Goal: Task Accomplishment & Management: Use online tool/utility

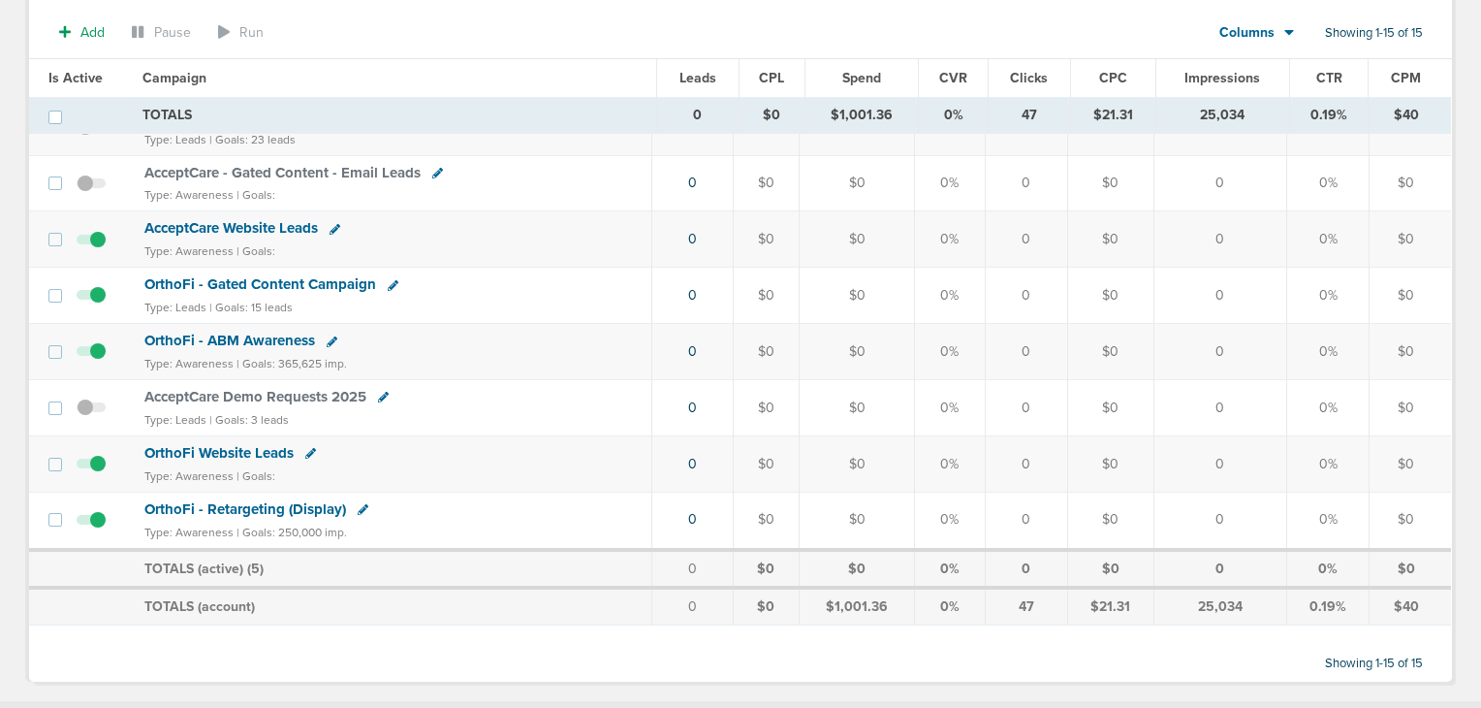
scroll to position [614, 0]
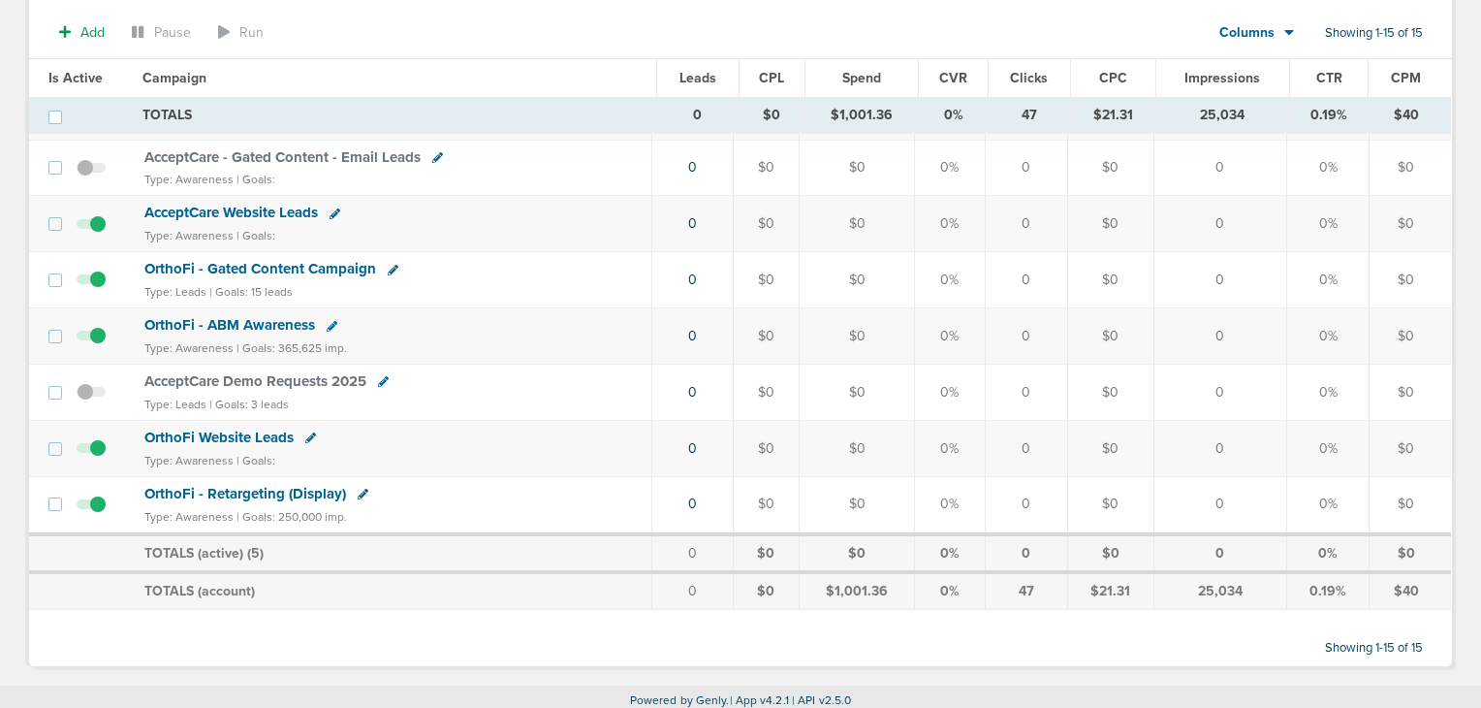
click at [225, 485] on span "OrthoFi - Retargeting (Display)" at bounding box center [245, 493] width 202 height 17
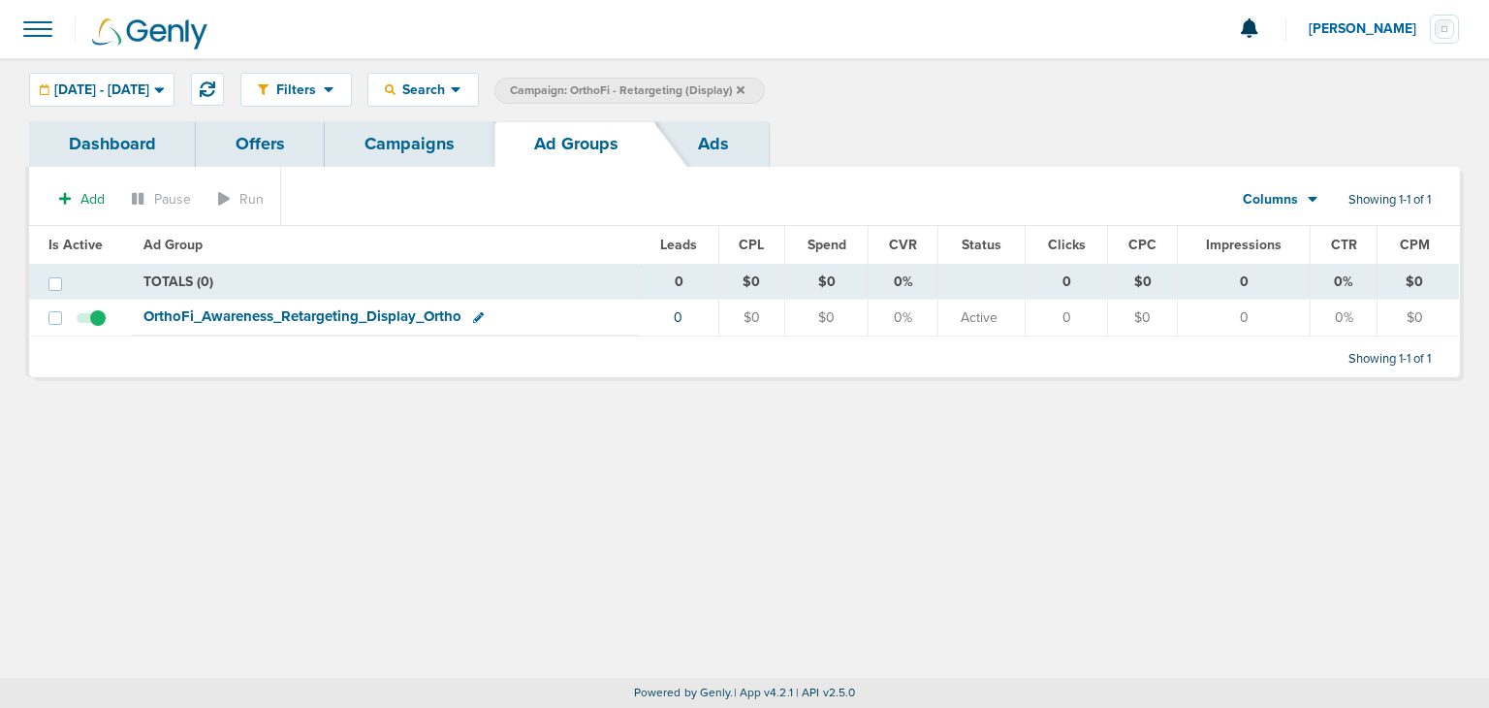
click at [360, 319] on span "OrthoFi_ Awareness_ Retargeting_ Display_ Ortho" at bounding box center [302, 315] width 318 height 17
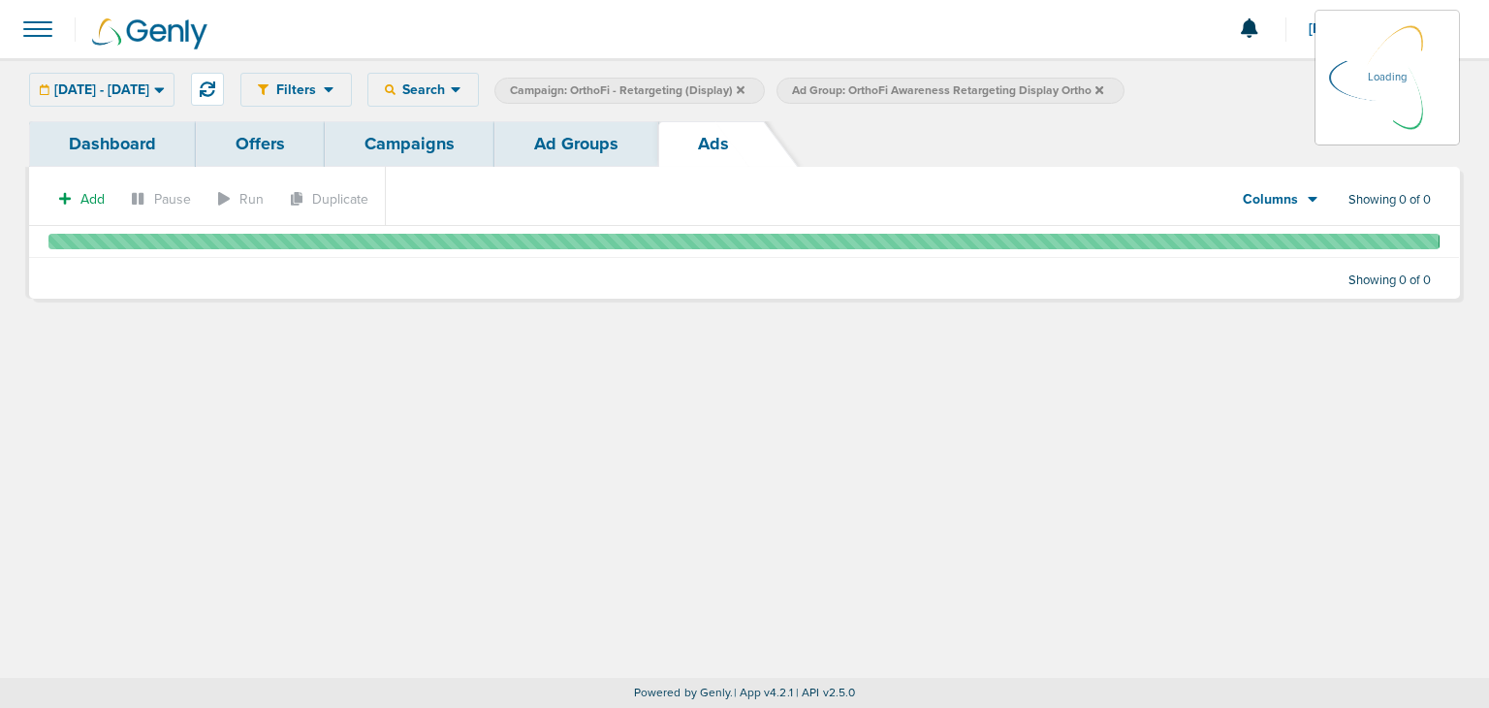
click at [165, 86] on icon at bounding box center [159, 89] width 11 height 16
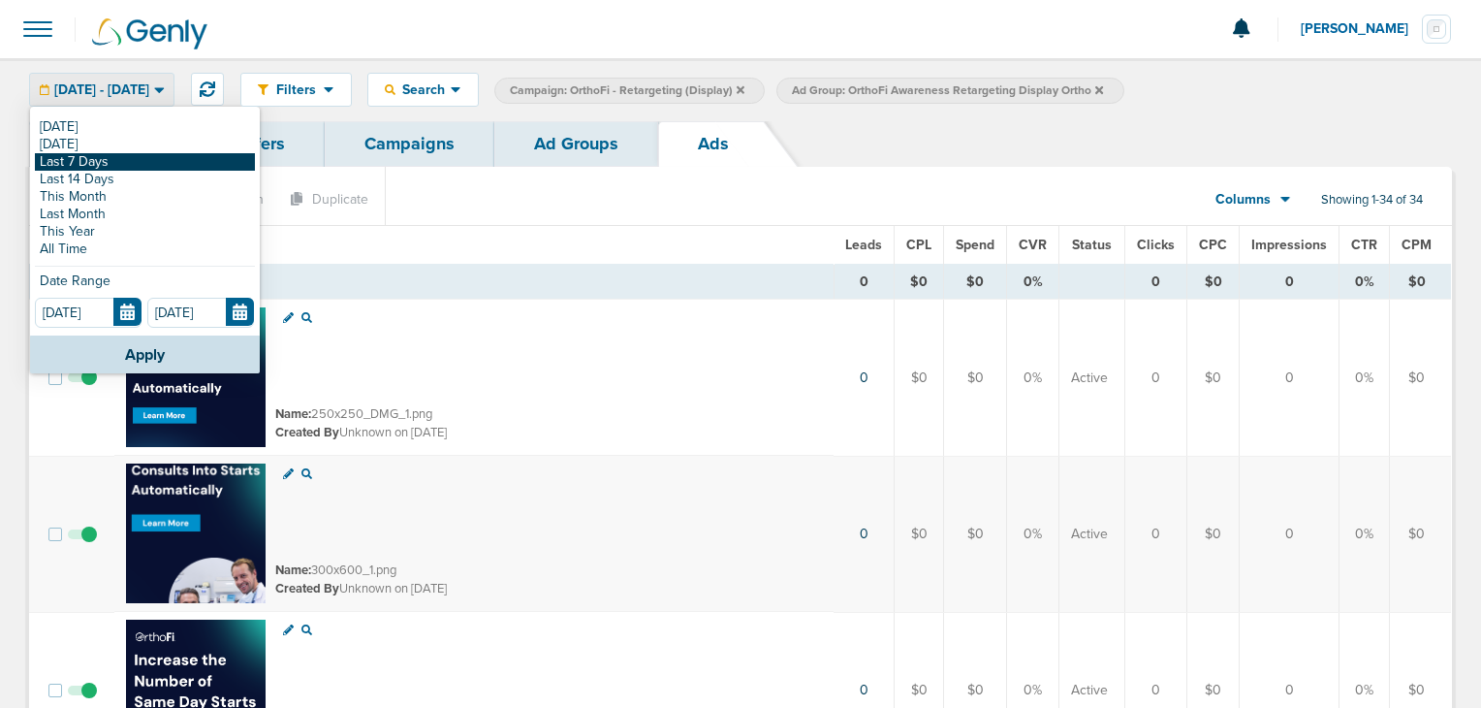
click at [87, 156] on link "Last 7 Days" at bounding box center [145, 161] width 220 height 17
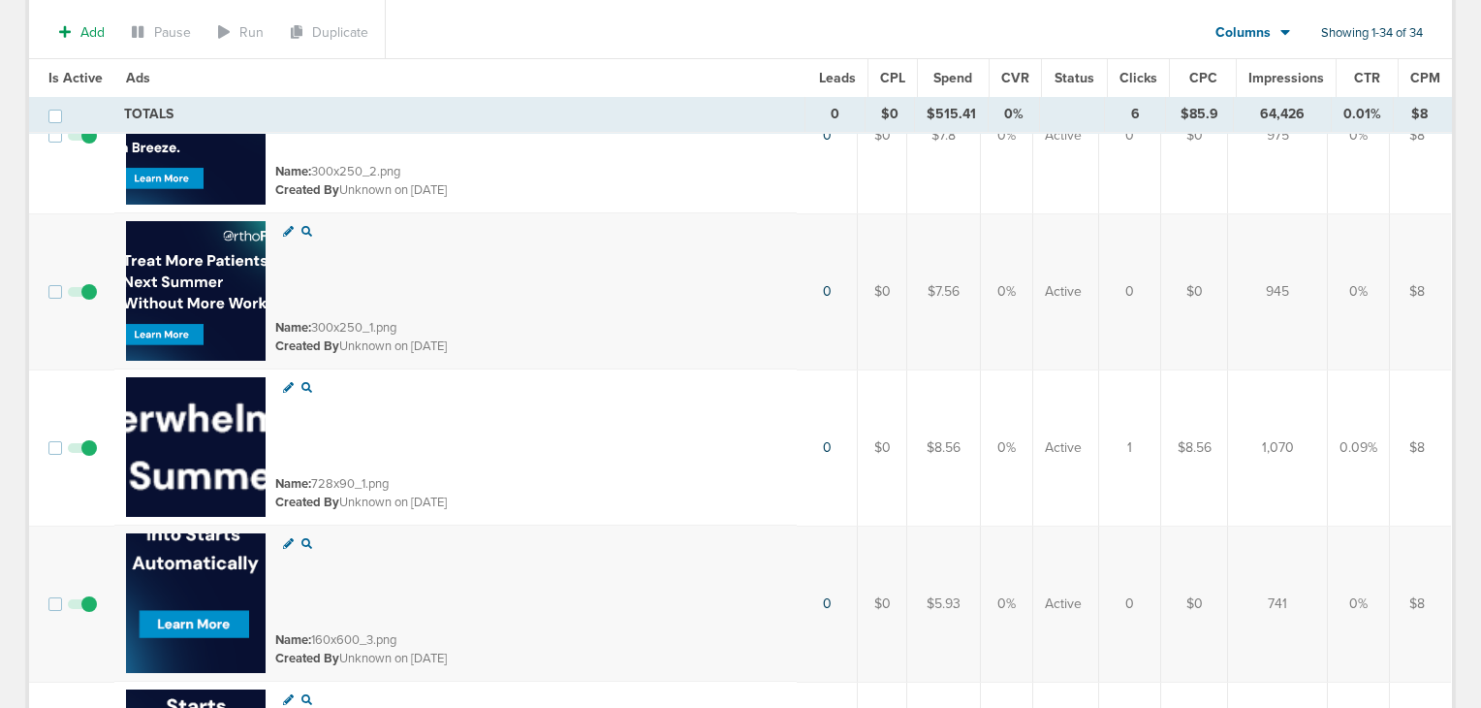
scroll to position [1841, 0]
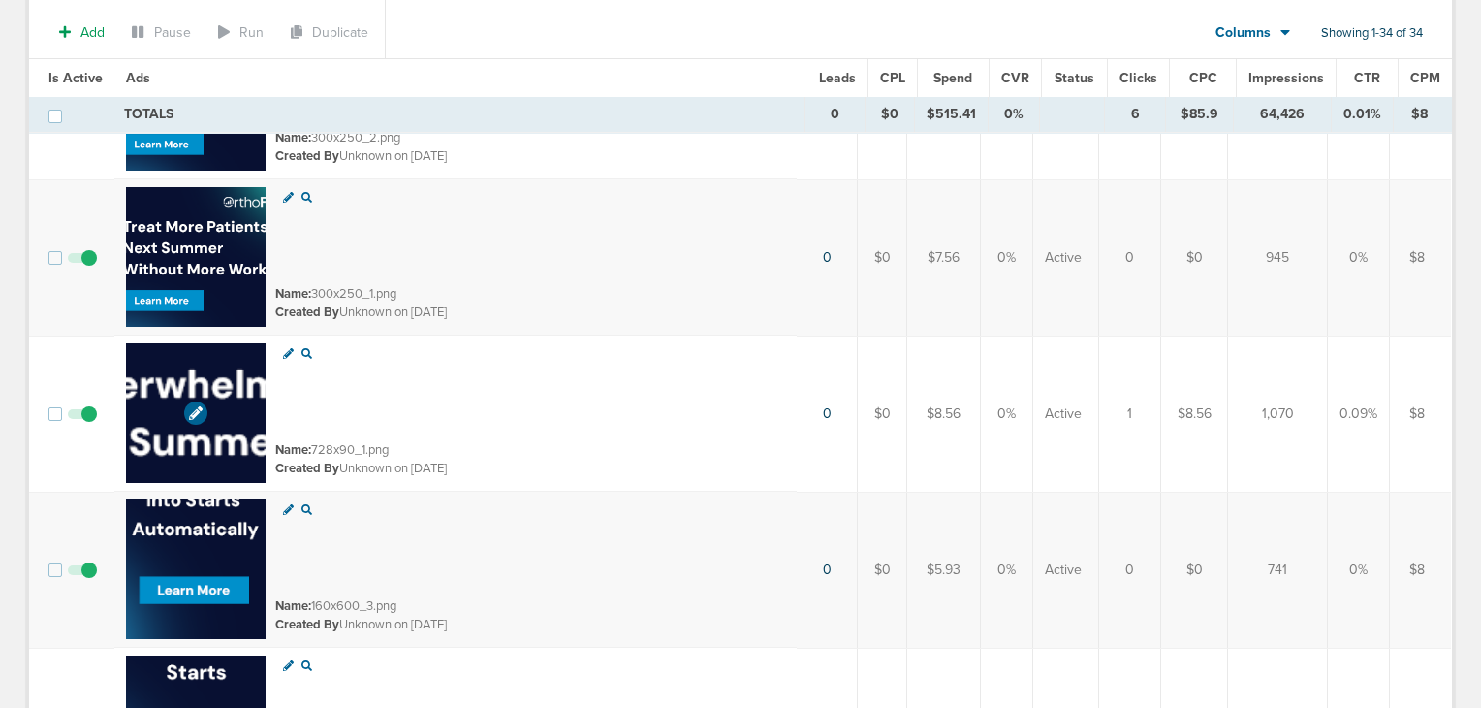
click at [213, 420] on img at bounding box center [196, 413] width 140 height 140
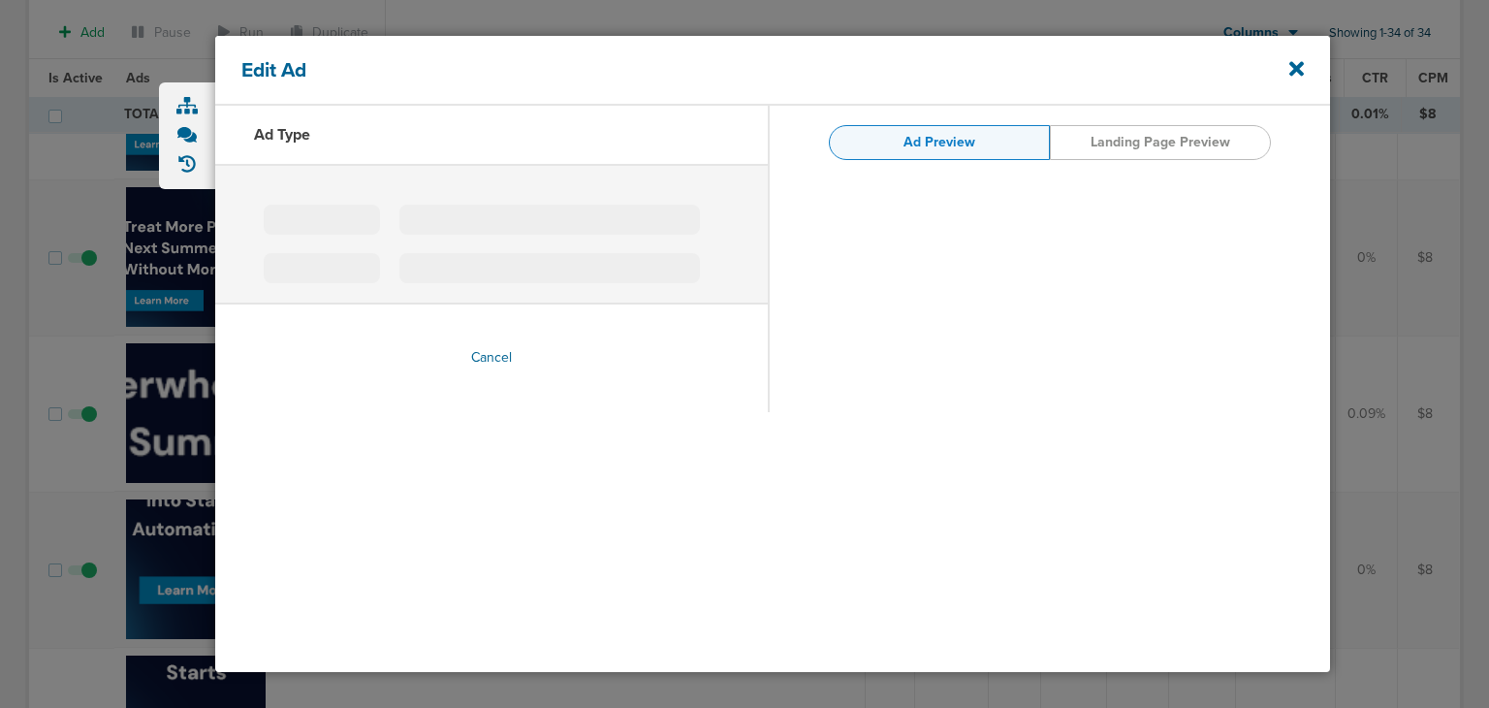
type input "728x90_1.png"
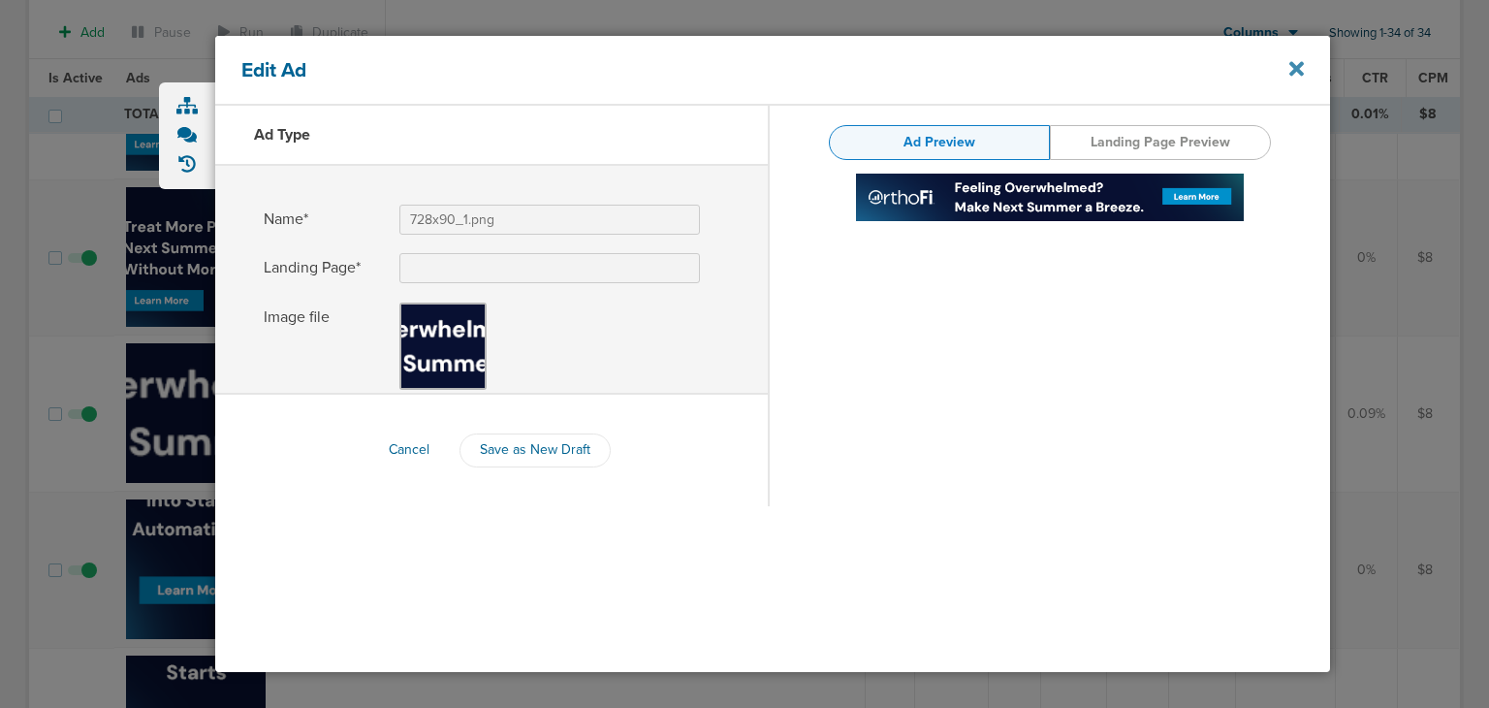
click at [1303, 61] on icon at bounding box center [1296, 68] width 15 height 21
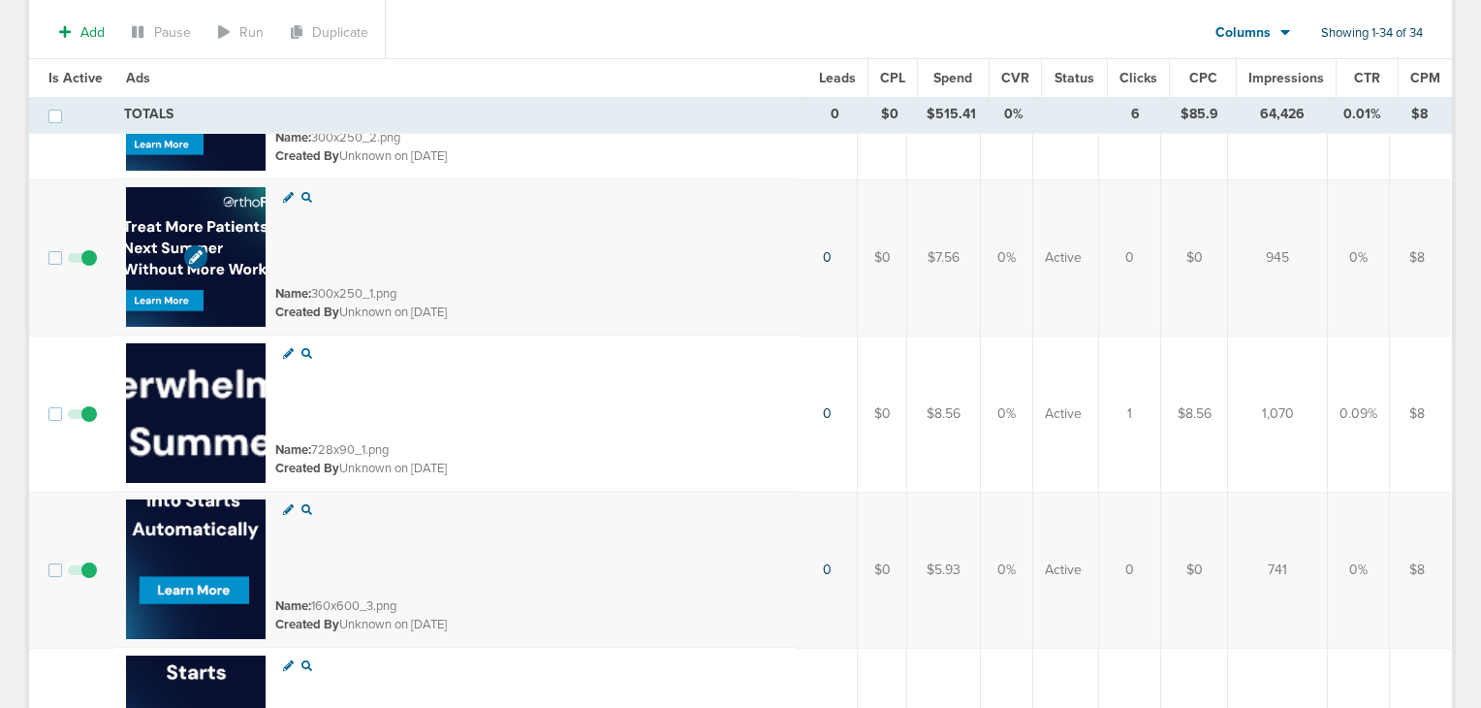
click at [236, 222] on img at bounding box center [196, 257] width 140 height 140
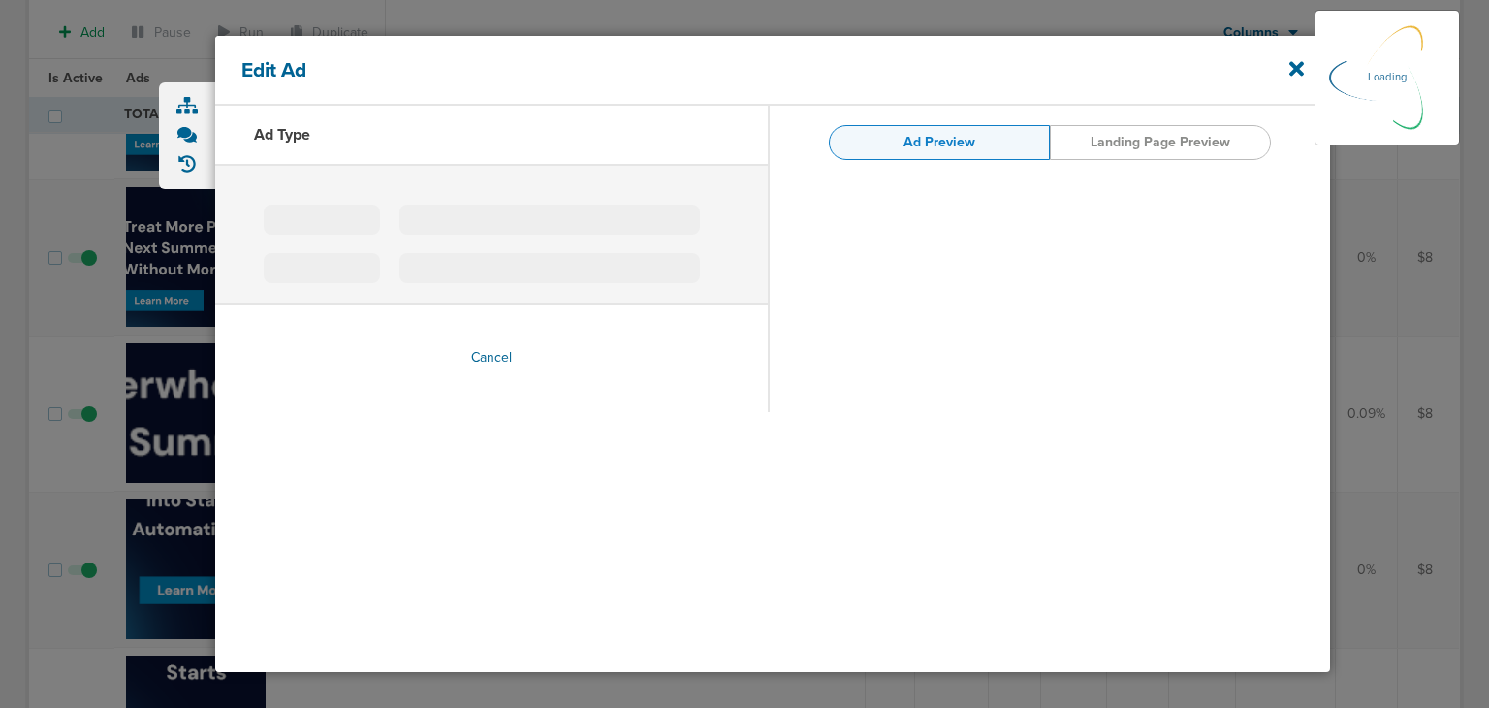
type input "300x250_1.png"
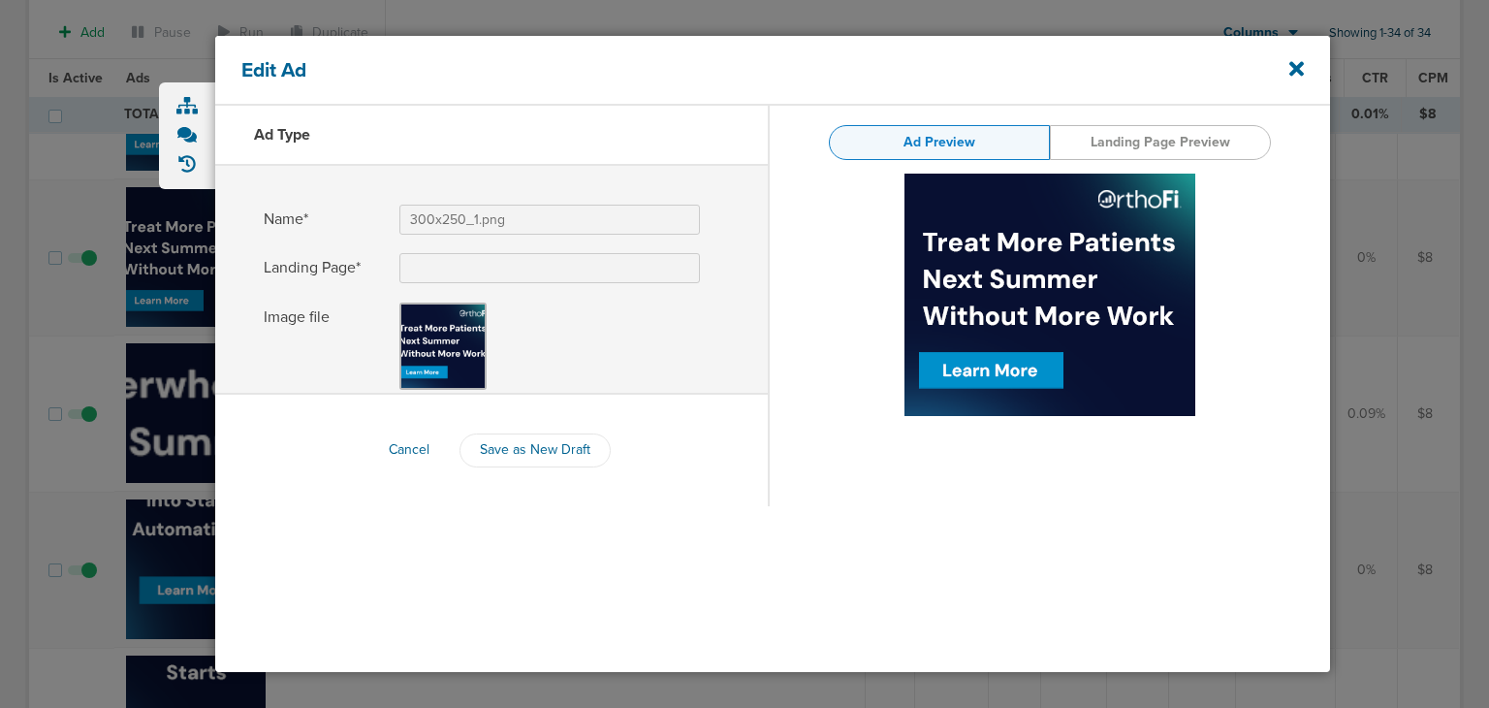
click at [1038, 319] on img at bounding box center [1049, 294] width 291 height 242
click at [1299, 70] on icon at bounding box center [1296, 68] width 15 height 15
